Goal: Information Seeking & Learning: Find specific fact

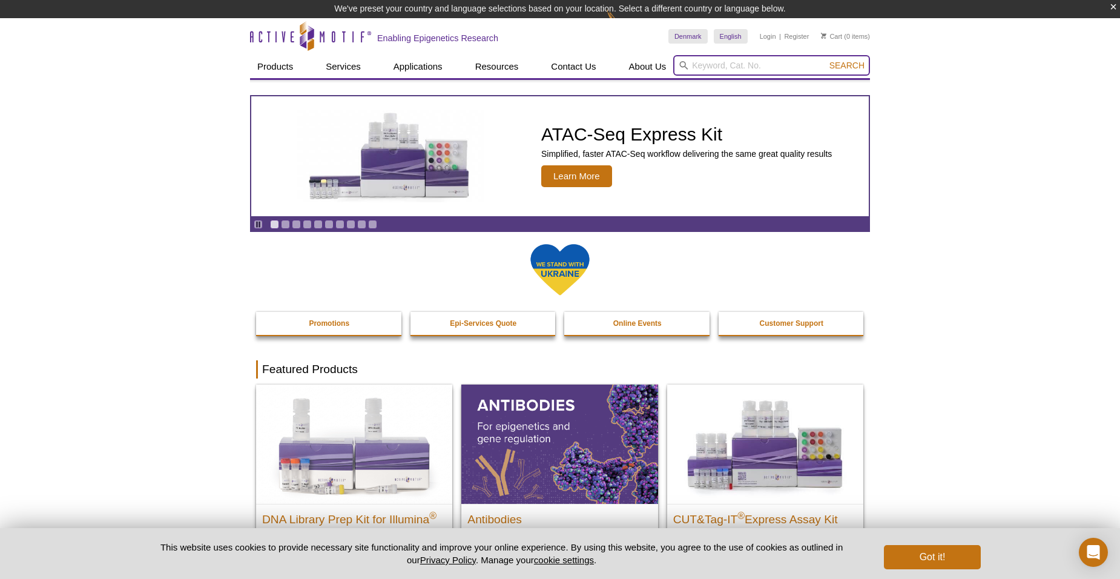
click at [739, 70] on input "search" at bounding box center [771, 65] width 197 height 21
paste input "81158-"
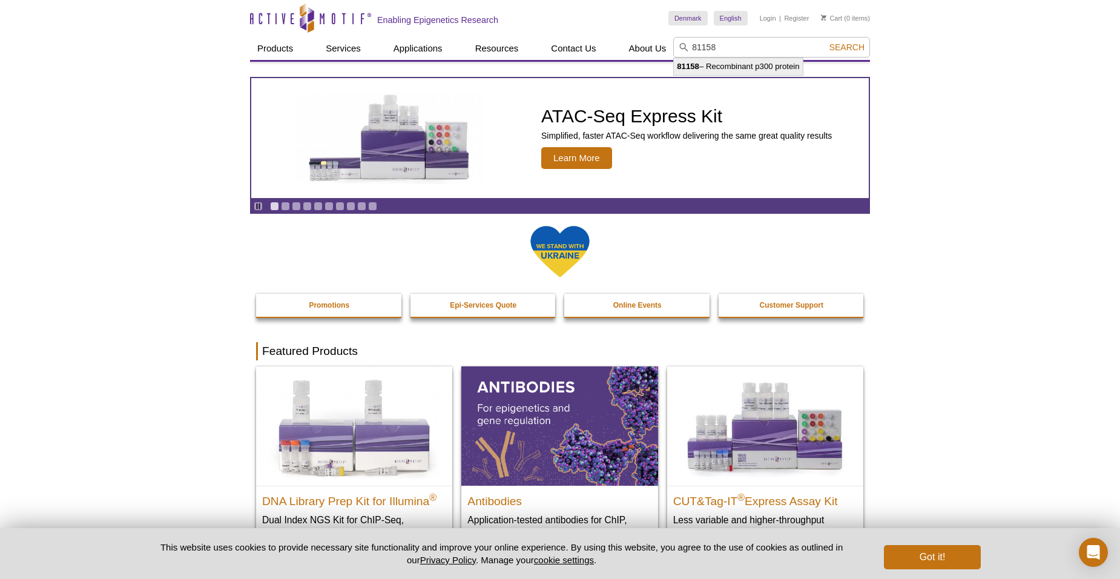
click at [737, 65] on li "81158 – Recombinant p300 protein" at bounding box center [738, 66] width 128 height 17
type input "81158 – Recombinant p300 protein"
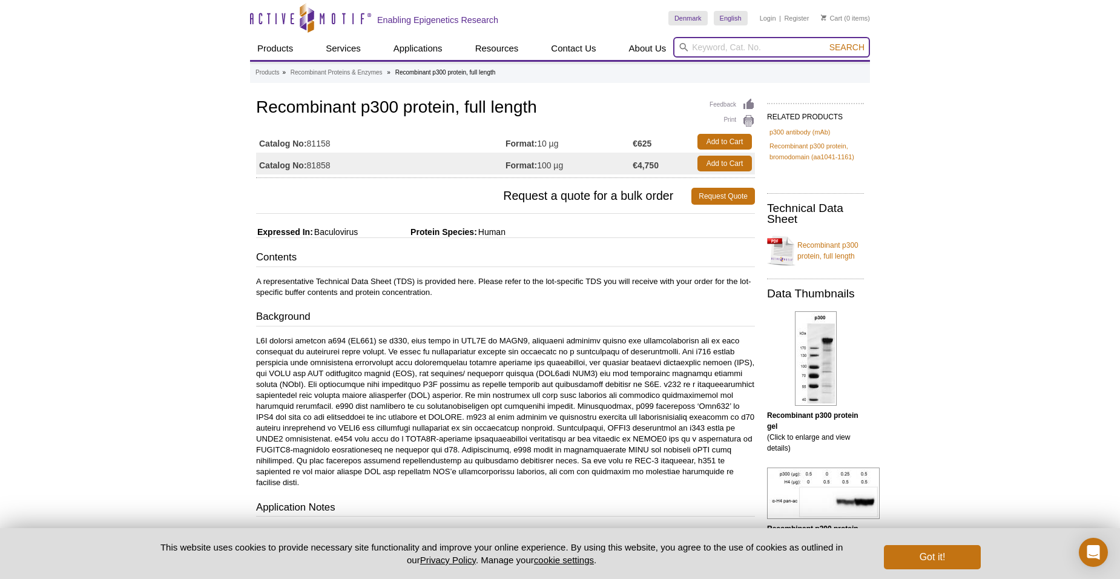
click at [714, 50] on input "search" at bounding box center [771, 47] width 197 height 21
paste input "81158-"
type input "8"
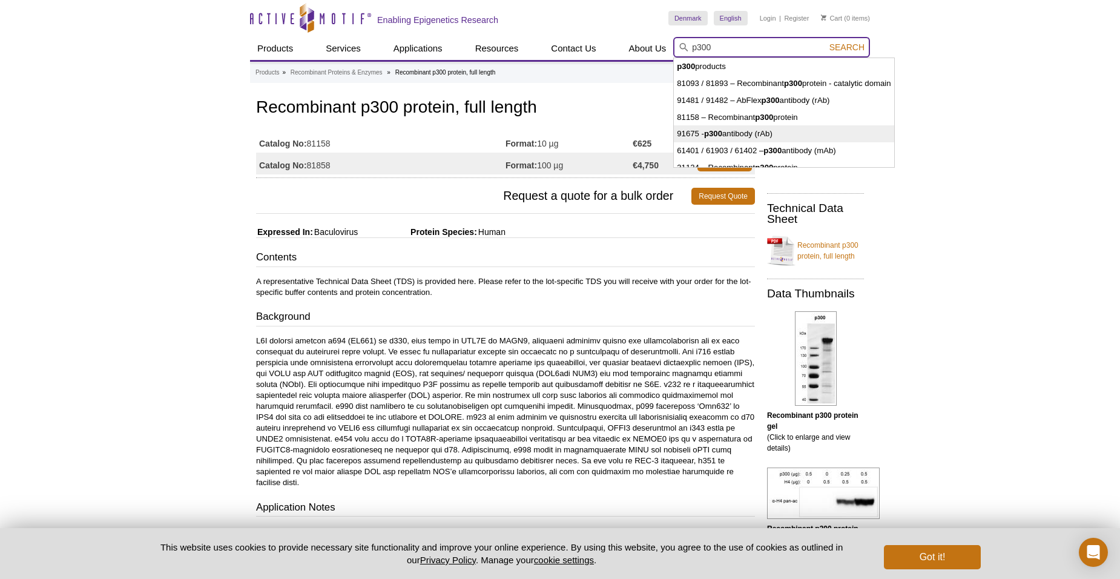
scroll to position [9, 0]
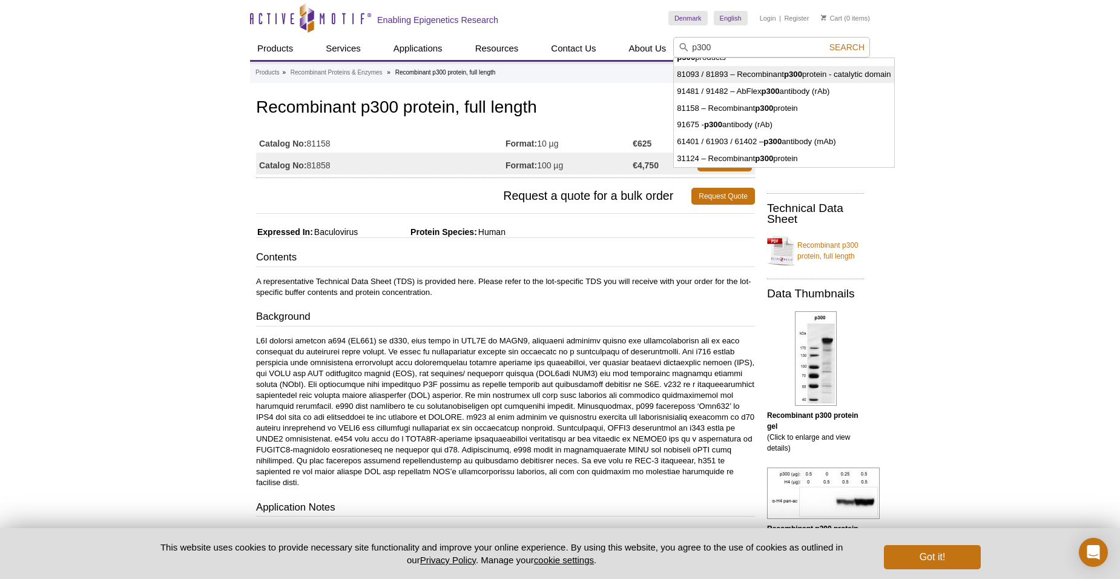
click at [744, 74] on li "81093 / 81893 – Recombinant p300 protein - catalytic domain" at bounding box center [784, 74] width 220 height 17
type input "81093 / 81893 – Recombinant p300 protein - catalytic domain"
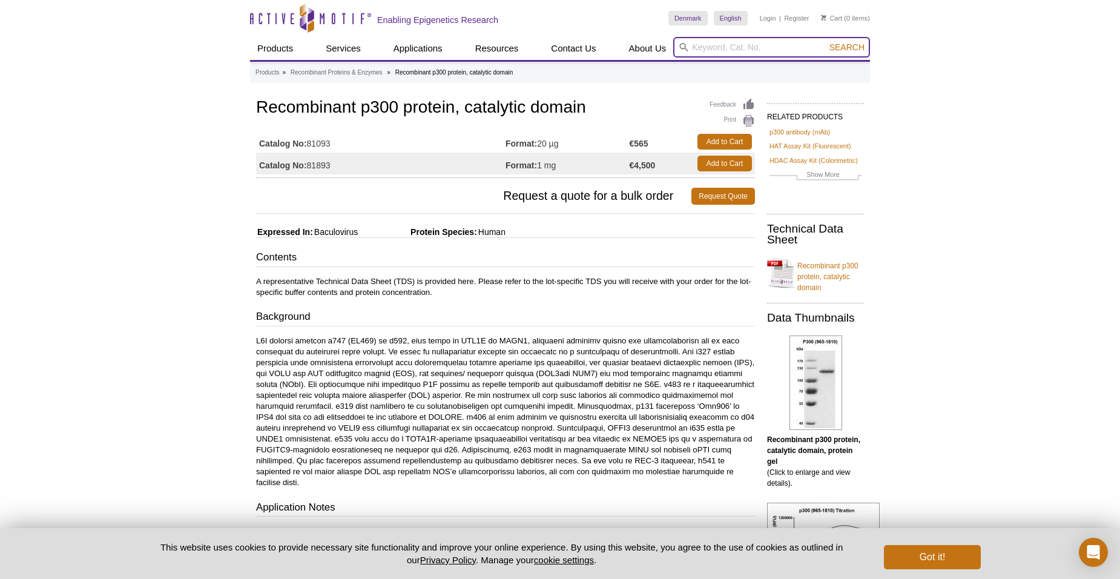
click at [713, 41] on input "search" at bounding box center [771, 47] width 197 height 21
click at [753, 48] on input "search" at bounding box center [771, 47] width 197 height 21
click at [710, 49] on input "search" at bounding box center [771, 47] width 197 height 21
paste input "81158"
type input "81158"
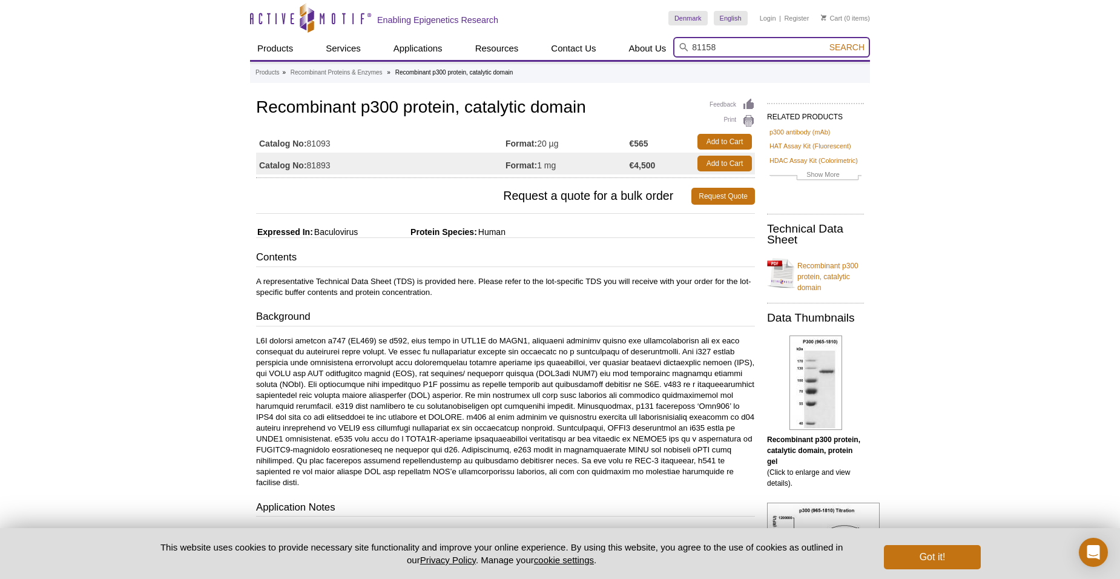
click at [826, 42] on button "Search" at bounding box center [847, 47] width 42 height 11
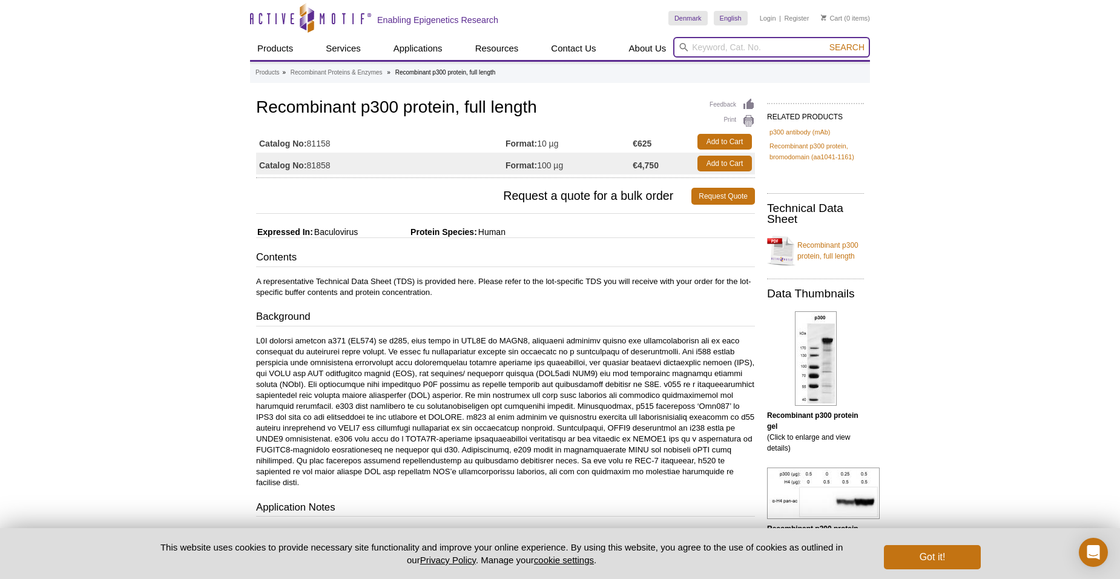
click at [771, 51] on input "search" at bounding box center [771, 47] width 197 height 21
type input "pad4"
click at [855, 45] on span "Search" at bounding box center [847, 47] width 35 height 10
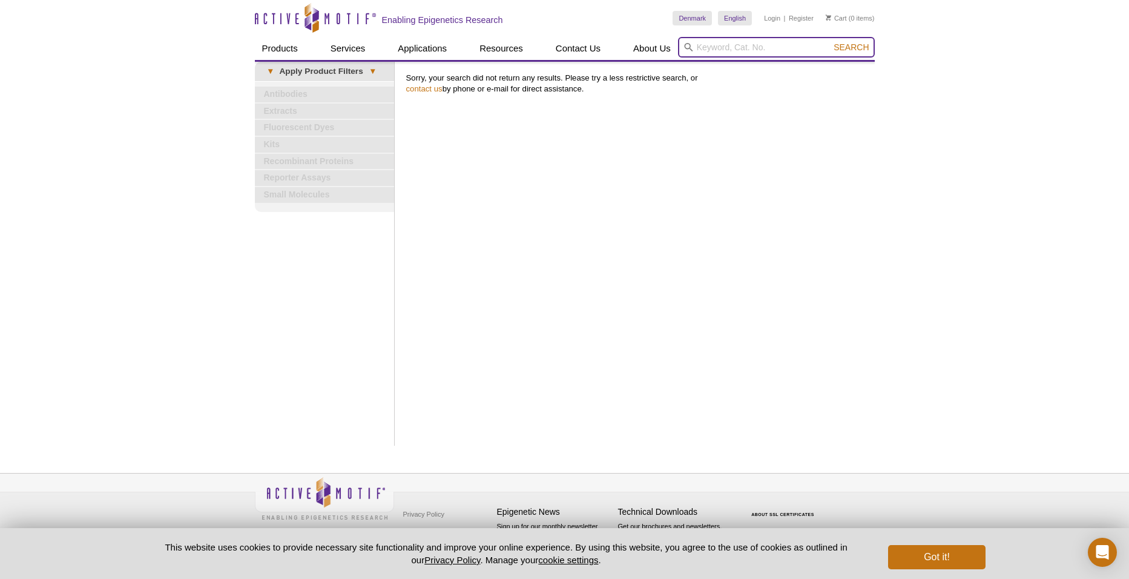
click at [717, 50] on input "search" at bounding box center [776, 47] width 197 height 21
type input "p"
click at [830, 42] on button "Search" at bounding box center [851, 47] width 42 height 11
type input "pad4"
click at [721, 47] on input "search" at bounding box center [776, 47] width 197 height 21
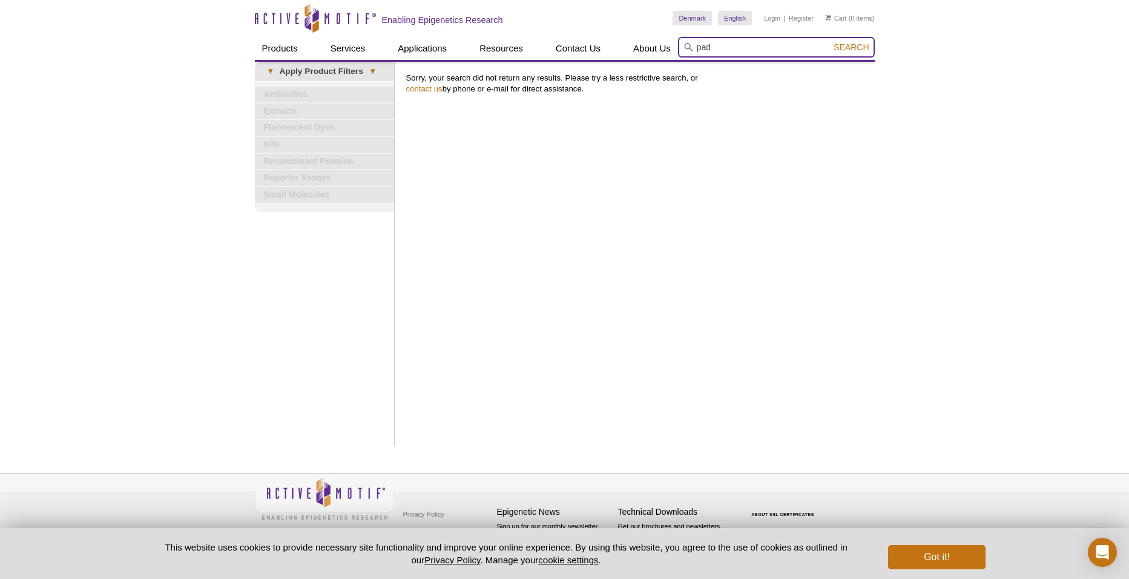
type input "pad"
click at [842, 48] on span "Search" at bounding box center [851, 47] width 35 height 10
click at [718, 52] on input "search" at bounding box center [776, 47] width 197 height 21
type input "pad4"
